Goal: Use online tool/utility: Use online tool/utility

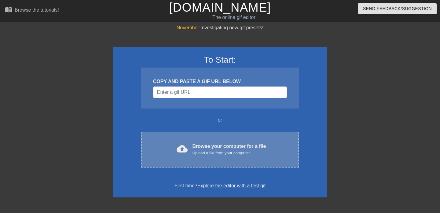
click at [204, 147] on div "Browse your computer for a file Upload a file from your computer" at bounding box center [229, 149] width 74 height 13
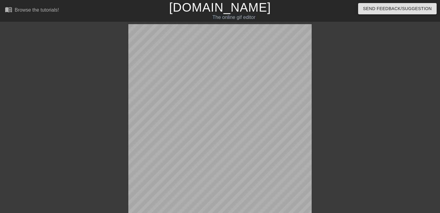
click at [215, 5] on link "[DOMAIN_NAME]" at bounding box center [220, 7] width 102 height 13
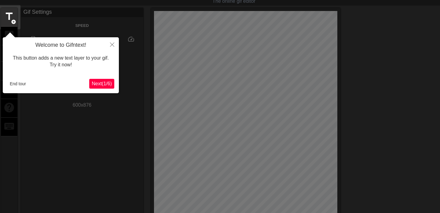
scroll to position [15, 0]
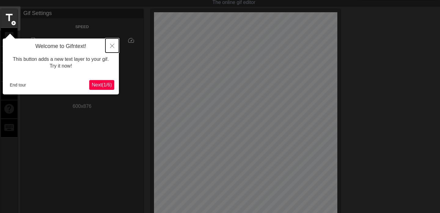
click at [112, 47] on icon "Close" at bounding box center [112, 46] width 4 height 4
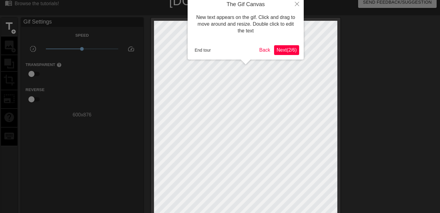
scroll to position [0, 0]
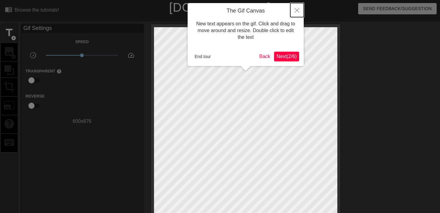
click at [295, 10] on icon "Close" at bounding box center [297, 10] width 4 height 4
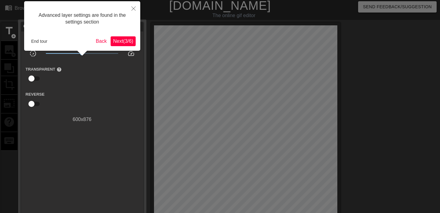
click at [132, 42] on span "Next ( 3 / 6 )" at bounding box center [123, 40] width 20 height 5
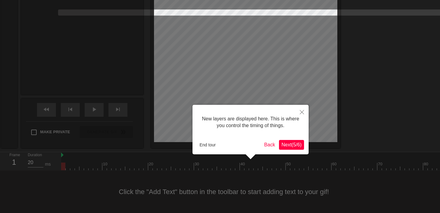
click at [289, 142] on span "Next ( 5 / 6 )" at bounding box center [291, 144] width 20 height 5
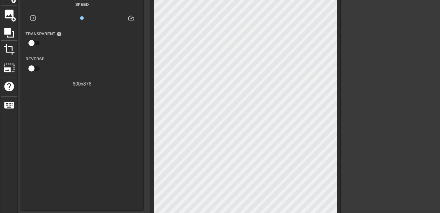
scroll to position [0, 0]
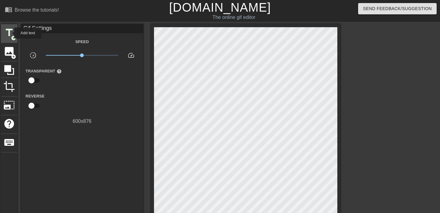
click at [10, 33] on span "title" at bounding box center [9, 33] width 12 height 12
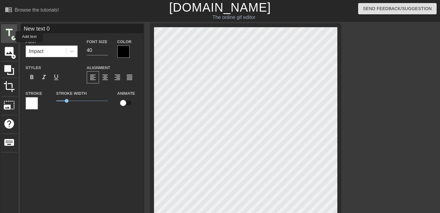
click at [12, 37] on span "add_circle" at bounding box center [13, 37] width 5 height 5
type input "New text 2"
type input "M"
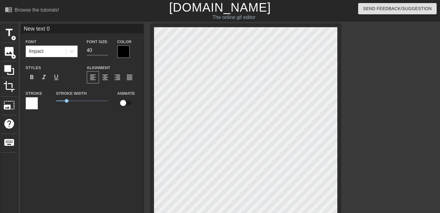
type textarea "M"
type input "My"
type textarea "My"
type input "My"
type textarea "My"
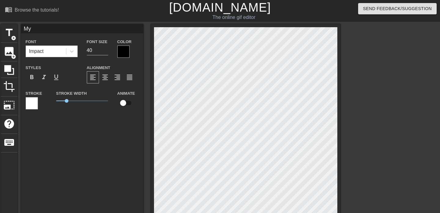
type input "My S"
type textarea "My S"
type input "My Se"
type textarea "My Se"
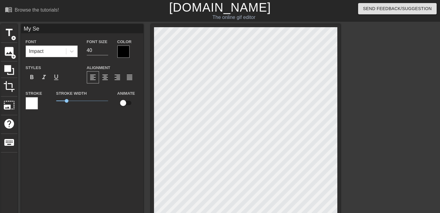
type input "My Sem"
type textarea "My Sem"
type input "My Semi"
type textarea "My Semi"
type input "My Semin"
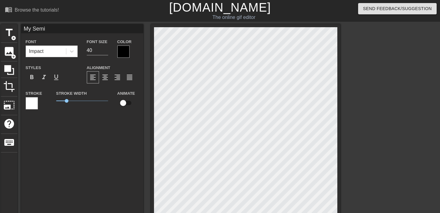
type textarea "My Semin"
type input "My Semina"
type textarea "My Semina"
type input "My Seminar"
type textarea "My Seminar"
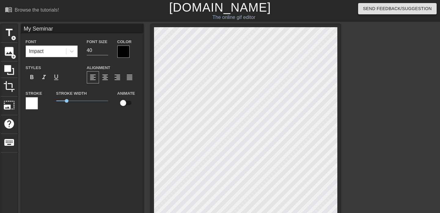
type input "My Seminar"
type textarea "My Seminar"
type input "My Seminar T"
type textarea "My Seminar T"
type input "My Seminar Te"
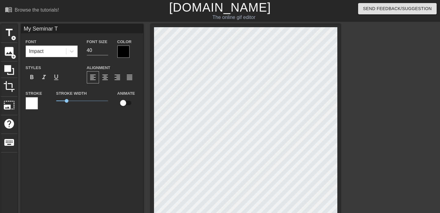
type textarea "My Seminar Te"
type input "My Seminar Tea"
type textarea "My Seminar Tea"
type input "My Seminar Teac"
type textarea "My Seminar Teac"
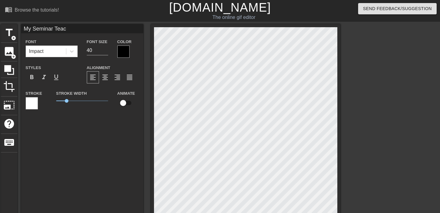
type input "My Seminar Teach"
type textarea "My Seminar Teach"
type input "My Seminar Teache"
type textarea "My Seminar Teache"
type input "My Seminar Teacher"
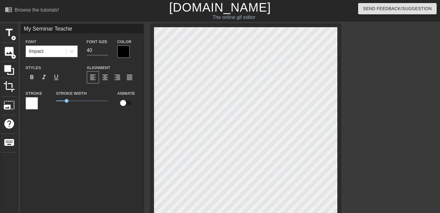
type textarea "My Seminar Teacher"
type input "My Seminar Teacher"
type textarea "My Seminar Teacher"
type input "My Seminar Teacher"
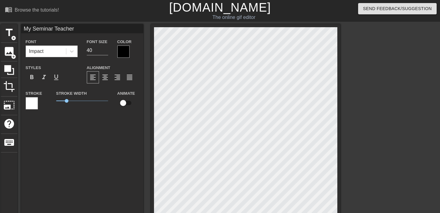
type textarea "My Seminar Teacher"
type input "My Seminar Teacher"
type textarea "My Seminar Teacher"
type input "My Seminar Teacher R"
type textarea "My Seminar Teacher R"
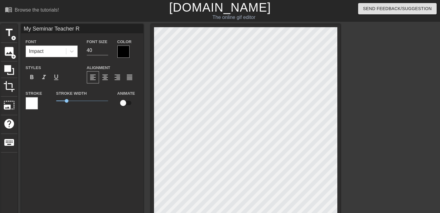
type input "My Seminar Teacher Re"
type textarea "My Seminar Teacher Re"
type input "My Seminar Teacher Rea"
type textarea "My Seminar Teacher Rea"
type input "My Seminar Teacher Read"
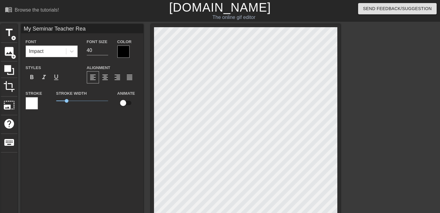
type textarea "My Seminar Teacher Read"
type input "My Seminar Teacher Readi"
type textarea "My Seminar Teacher Readi"
type input "My Seminar Teacher Readin"
type textarea "My Seminar Teacher Reading"
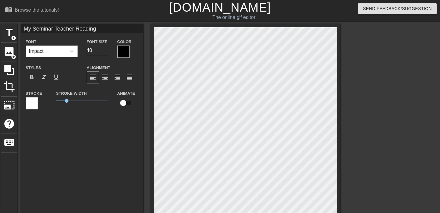
type input "My Seminar Teacher Reading"
type textarea "My Seminar Teacher Reading"
type input "My Seminar Teacher Reading m"
type textarea "My Seminar Teacher Reading m"
type input "My Seminar Teacher Reading my"
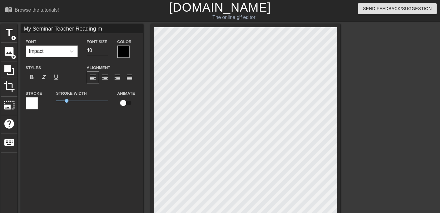
type textarea "My Seminar Teacher Reading my"
type input "My Seminar Teacher Reading my"
type textarea "My Seminar Teacher Reading my"
type input "My Seminar Teacher Reading my D"
type textarea "My Seminar Teacher Reading my D"
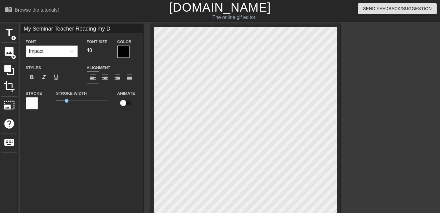
type input "My Seminar Teacher Reading my DP"
type textarea "My Seminar Teacher Reading my DP"
type input "My Seminar Teacher Reading my DPD"
type textarea "My Seminar Teacher Reading my DPD"
type input "My Seminar Teacher Reading my DPDE"
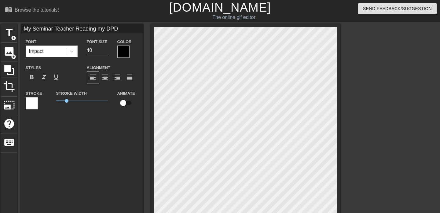
type textarea "My Seminar Teacher Reading my DPDE"
type input "My Seminar Teacher Reading my DPDE"
type textarea "My Seminar Teacher Reading my DPDE"
type input "My Seminar Teacher Reading my DPDE"
type textarea "My Seminar Teacher Reading my DPDE"
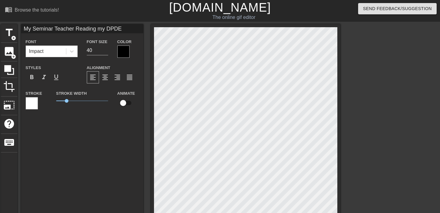
type input "My Seminar Teacher Reading my DPD"
type textarea "My Seminar Teacher Reading my DPD"
type input "My Seminar Teacher Reading my DP"
type textarea "My Seminar Teacher Reading my DP"
type input "My Seminar Teacher Reading my D"
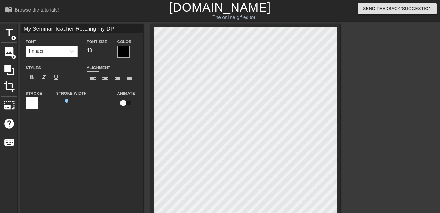
type textarea "My Seminar Teacher Reading my D"
type input "My Seminar Teacher Reading my"
type textarea "My Seminar Teacher Reading my"
type input "My Seminar Teacher Reading my"
type textarea "My Seminar Teacher Reading my"
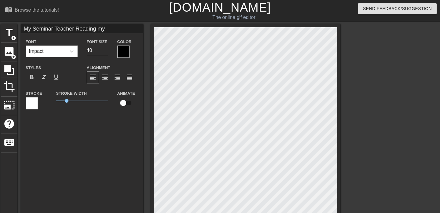
type input "My Seminar Teacher Reading my"
type textarea "My Seminar Teacher Reading my"
type input "My Seminar Teacher Reading my"
type textarea "My Seminar Teacher Reading my"
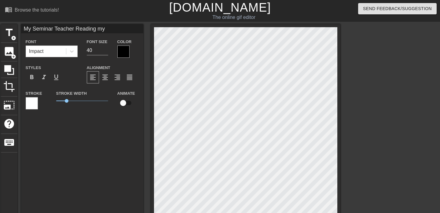
scroll to position [0, 0]
type input "My Seminar Teacher Reading my D"
type textarea "My Seminar Teacher Reading my D"
type input "My Seminar Teacher Reading my DP"
type textarea "My Seminar Teacher Reading my DP"
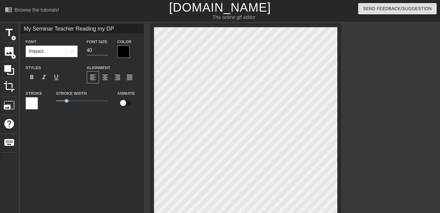
type input "My Seminar Teacher Reading my DPE"
type textarea "My Seminar Teacher Reading my DPE"
type input "My Seminar Teacher Reading my DP"
type textarea "My Seminar Teacher Reading my DP"
type input "My Seminar Teacher Reading my DPD"
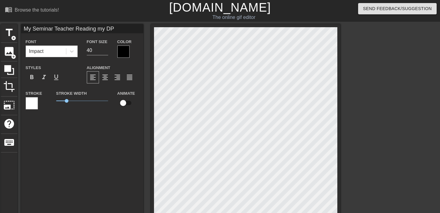
type textarea "My Seminar Teacher Reading my DPD"
type input "My Seminar Teacher Reading my DPDE"
type textarea "My Seminar Teacher Reading my DPDE"
type input "My Seminar Teacher Reading my DPDE"
type textarea "My Seminar Teacher Reading my DPDE"
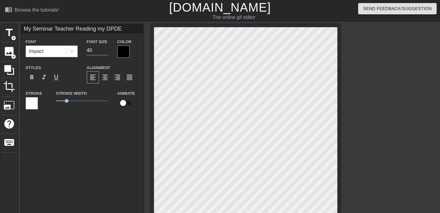
type input "My Seminar Teacher Reading my DPDE E"
type textarea "My Seminar Teacher Reading my DPDE E"
type input "My Seminar Teacher Reading my DPDE Ex"
type textarea "My Seminar Teacher Reading my DPDE Ex"
type input "My Seminar Teacher Reading my DPDE Exa"
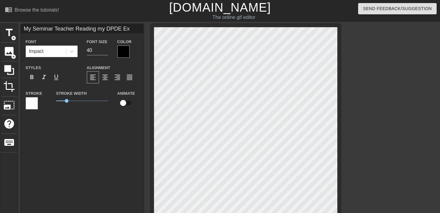
type textarea "My Seminar Teacher Reading my DPDE Exa"
type input "My Seminar Teacher Reading my DPDE Exam"
type textarea "My Seminar Teacher Reading my DPDE Exam"
type input "My Seminar Teacher Reading my DPDE Exam"
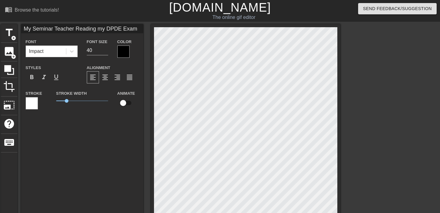
type textarea "My Seminar Teacher Reading my DPDE Exam"
type input "My Seminar Teacher Reading my DPDE Exam"
type textarea "My Seminar Teacher Reading my DPDE Exam"
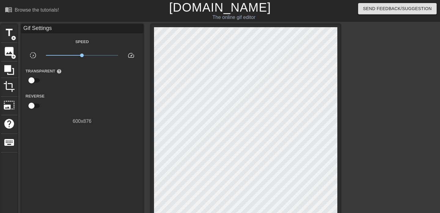
click at [365, 162] on div at bounding box center [393, 115] width 92 height 183
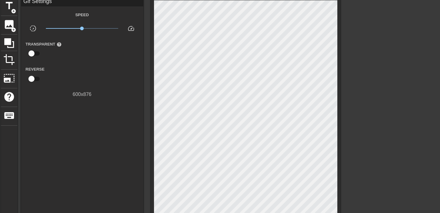
scroll to position [27, 0]
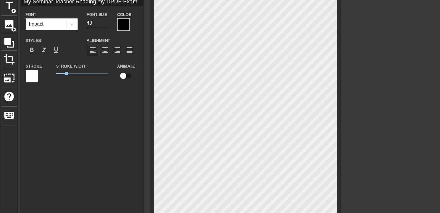
click at [355, 54] on div at bounding box center [393, 88] width 92 height 183
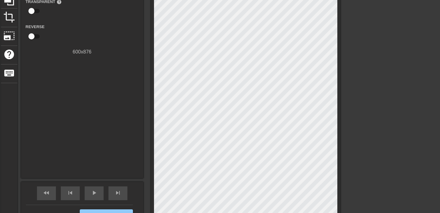
scroll to position [108, 0]
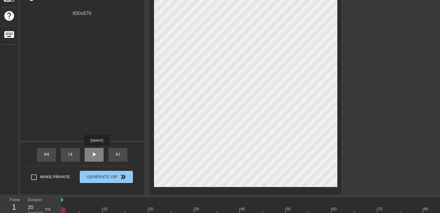
click at [97, 158] on div "play_arrow" at bounding box center [94, 155] width 19 height 14
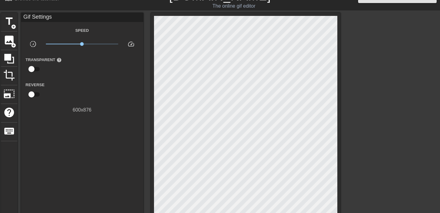
scroll to position [11, 0]
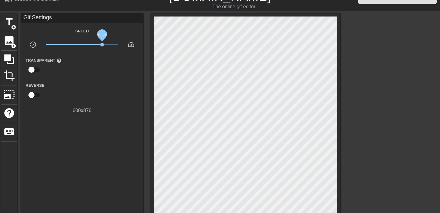
drag, startPoint x: 83, startPoint y: 44, endPoint x: 105, endPoint y: 47, distance: 21.9
click at [105, 47] on span "x3.59" at bounding box center [82, 44] width 72 height 7
drag, startPoint x: 105, startPoint y: 44, endPoint x: 127, endPoint y: 44, distance: 22.6
click at [127, 44] on div "slow_motion_video x4.27 speed" at bounding box center [82, 45] width 122 height 9
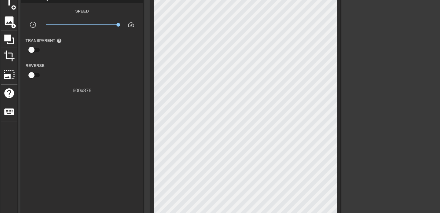
scroll to position [29, 0]
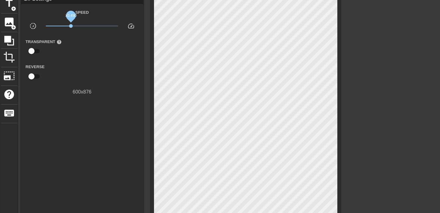
drag, startPoint x: 108, startPoint y: 28, endPoint x: 43, endPoint y: 30, distance: 65.1
click at [44, 30] on div "x0.490" at bounding box center [82, 26] width 82 height 9
click at [186, 39] on div "title add_circle image add_circle crop photo_size_select_large help keyboard Gi…" at bounding box center [170, 133] width 339 height 277
click at [129, 27] on span "speed" at bounding box center [130, 25] width 7 height 7
drag, startPoint x: 118, startPoint y: 26, endPoint x: 144, endPoint y: 29, distance: 25.8
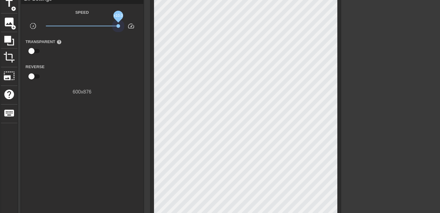
click at [144, 29] on div "title add_circle image add_circle crop photo_size_select_large help keyboard Gi…" at bounding box center [170, 133] width 339 height 277
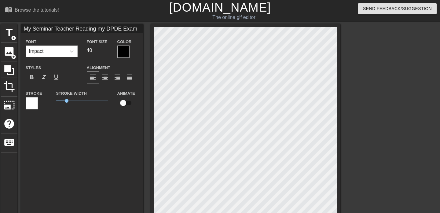
scroll to position [0, 2]
type input "10"
type input "My Seminar Teacher Reading my DPDE Exam"
type textarea "My Seminar Teacher Reading my DPDE Exam"
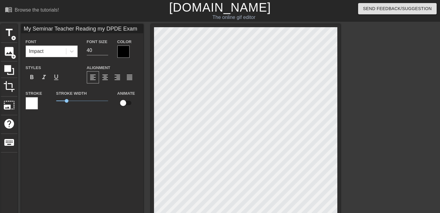
type input "10"
type textarea "My Seminar Teacher Reading my DPDE Exam"
type input "20"
type input "My Seminar Teacher Reading my DPDE Exam"
type textarea "My Seminar Teacher Reading my DPDE Exam"
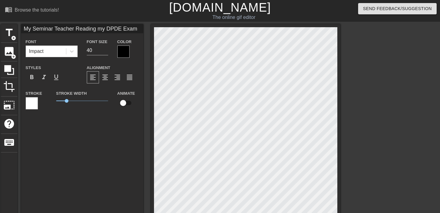
scroll to position [1, 2]
click at [392, 128] on div at bounding box center [393, 115] width 92 height 183
click at [343, 119] on div "title add_circle image add_circle crop photo_size_select_large help keyboard My…" at bounding box center [220, 162] width 440 height 277
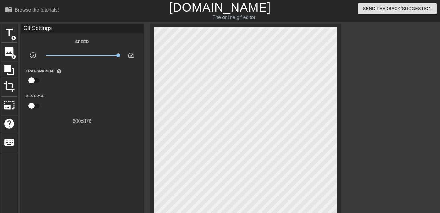
click at [367, 79] on div at bounding box center [393, 115] width 92 height 183
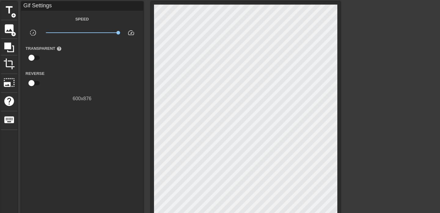
scroll to position [24, 0]
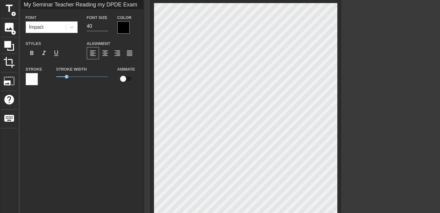
click at [363, 59] on div at bounding box center [393, 91] width 92 height 183
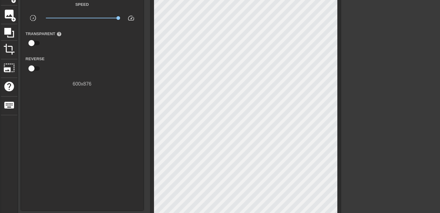
scroll to position [43, 0]
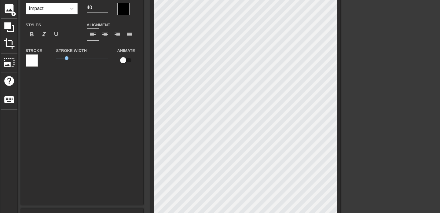
click at [358, 56] on div at bounding box center [393, 72] width 92 height 183
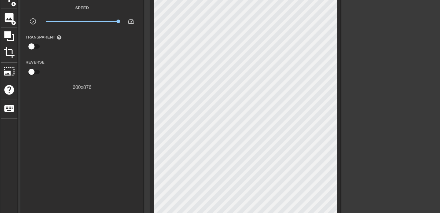
scroll to position [29, 0]
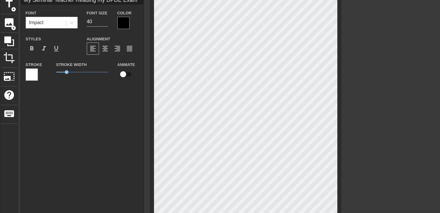
click at [355, 61] on div at bounding box center [393, 86] width 92 height 183
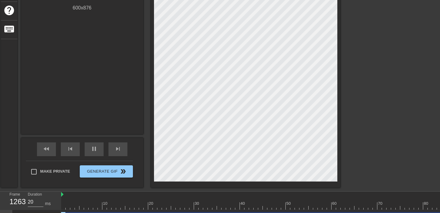
scroll to position [116, 0]
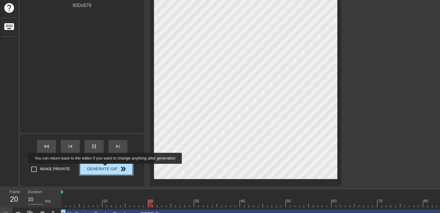
type input "20"
click at [109, 169] on span "Generate Gif double_arrow" at bounding box center [106, 168] width 48 height 7
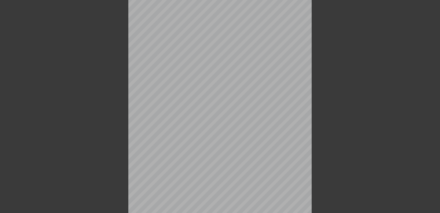
scroll to position [0, 0]
